Goal: Complete application form

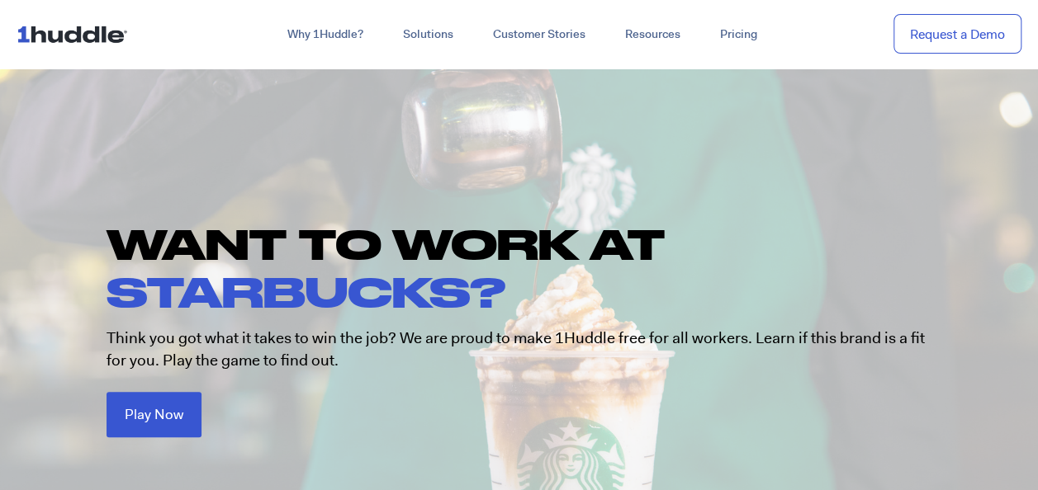
scroll to position [83, 0]
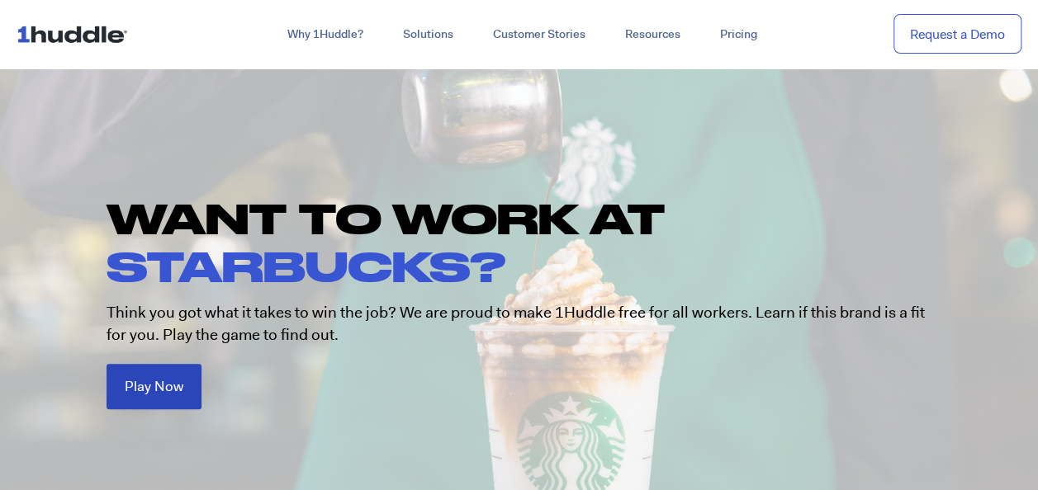
click at [182, 400] on link "Play Now" at bounding box center [153, 386] width 95 height 45
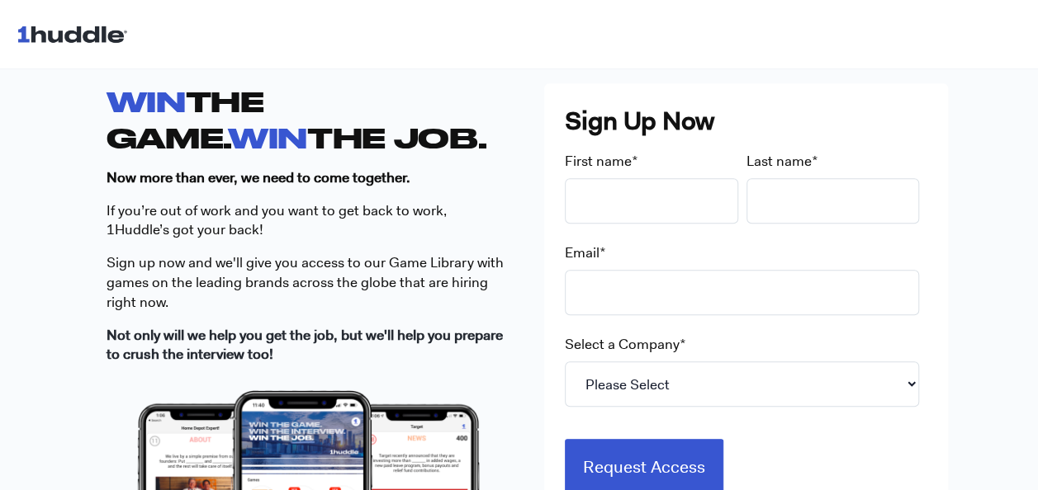
scroll to position [495, 0]
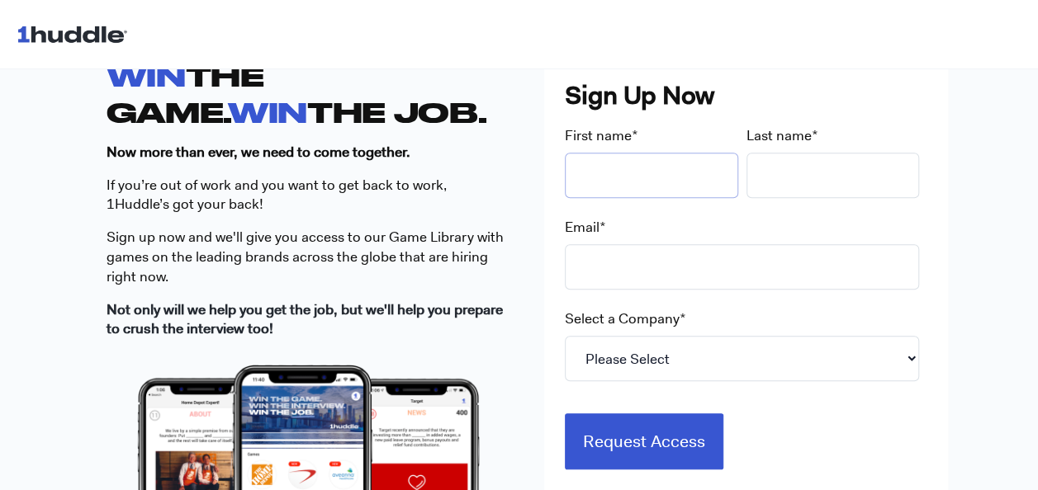
click at [642, 174] on input "First name *" at bounding box center [651, 175] width 173 height 45
type input "[PERSON_NAME]"
type input "Butterworth"
type input "[EMAIL_ADDRESS][DOMAIN_NAME]"
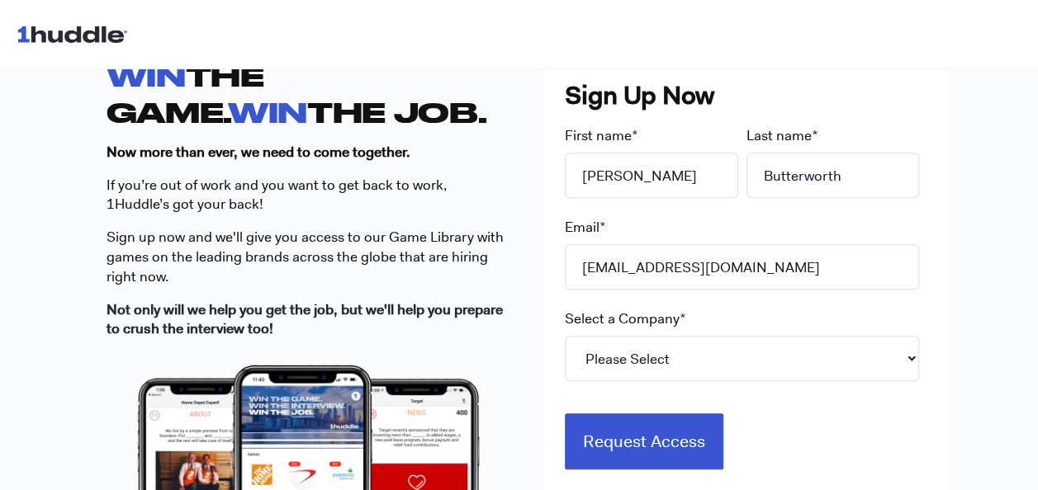
click at [615, 385] on fieldset "Select a Company * Please Select 7-Eleven Ace Hardware Albertsons Companies ALD…" at bounding box center [746, 356] width 362 height 92
click at [615, 365] on select "Please Select 7-Eleven Ace Hardware Albertsons Companies ALDI Amazon Aveanna He…" at bounding box center [742, 358] width 354 height 45
click at [565, 336] on select "Please Select 7-Eleven Ace Hardware Albertsons Companies ALDI Amazon Aveanna He…" at bounding box center [742, 358] width 354 height 45
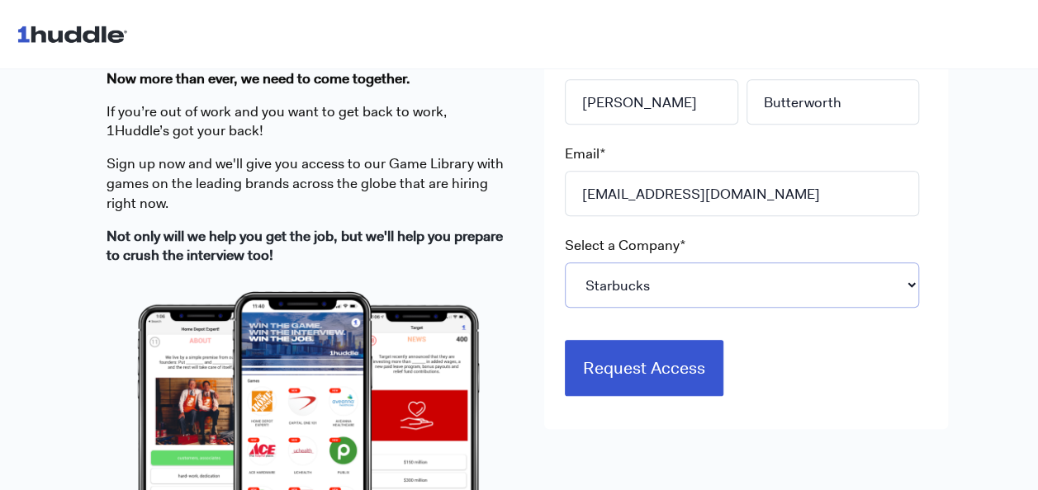
scroll to position [578, 0]
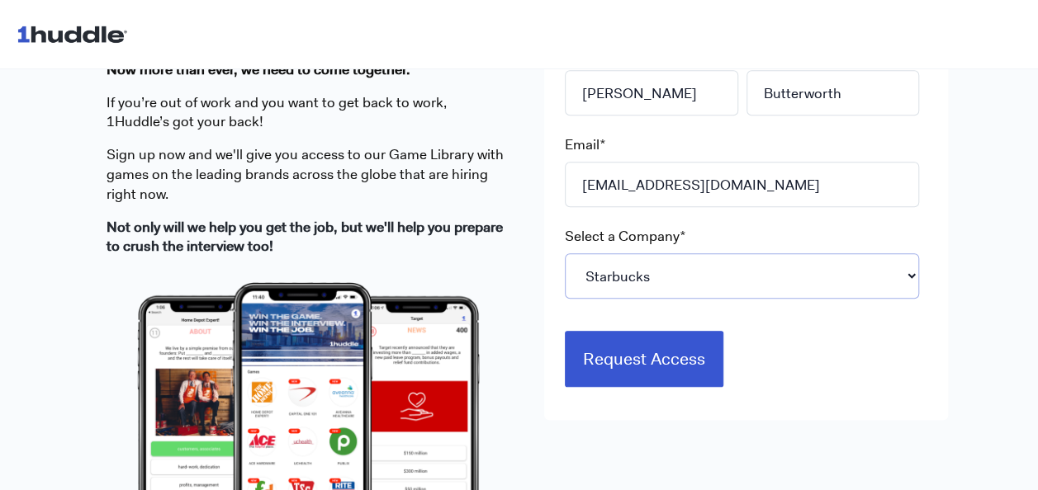
click at [657, 284] on select "Please Select 7-Eleven Ace Hardware Albertsons Companies ALDI Amazon Aveanna He…" at bounding box center [742, 275] width 354 height 45
select select "ShopRite"
click at [565, 253] on select "Please Select 7-Eleven Ace Hardware Albertsons Companies ALDI Amazon Aveanna He…" at bounding box center [742, 275] width 354 height 45
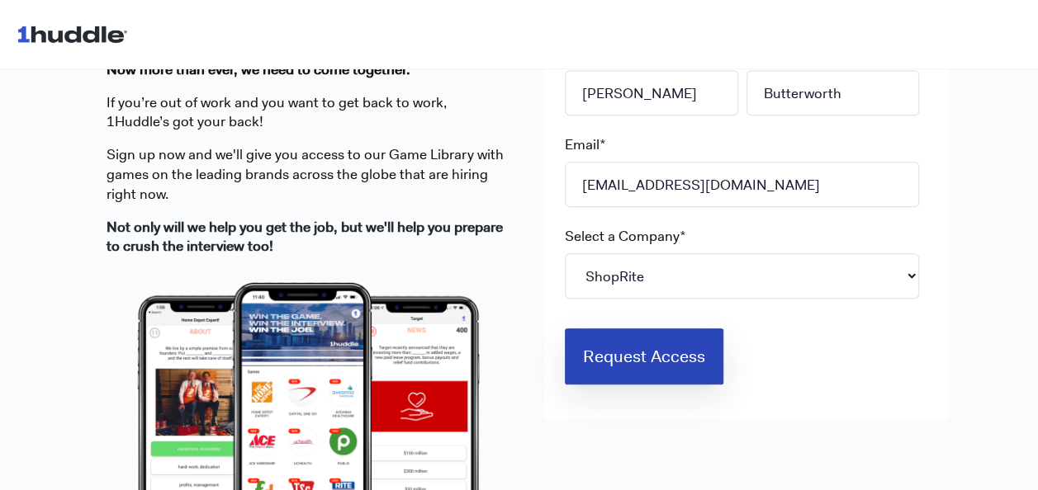
click at [652, 354] on input "Request Access" at bounding box center [644, 357] width 158 height 56
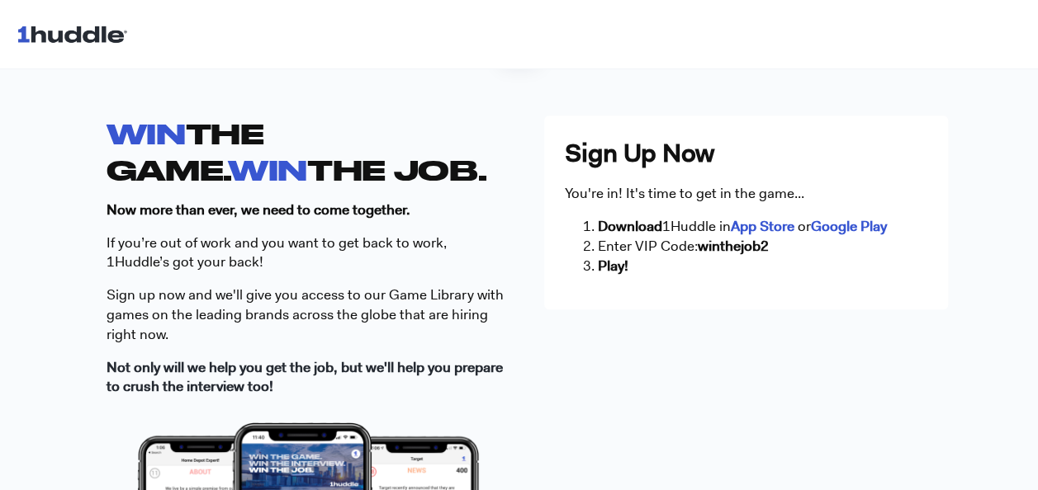
scroll to position [413, 0]
